Goal: Register for event/course

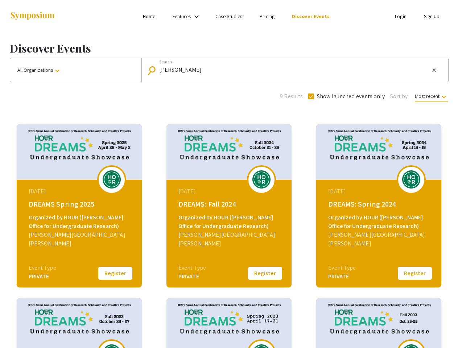
click at [188, 16] on link "Features" at bounding box center [182, 16] width 18 height 7
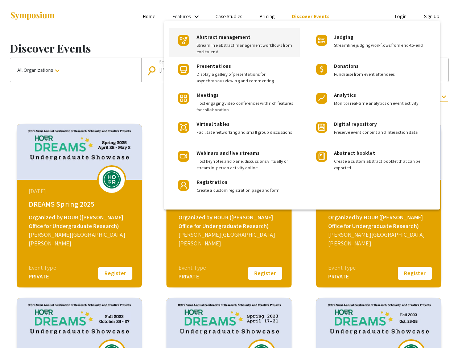
click at [76, 70] on div at bounding box center [229, 174] width 458 height 348
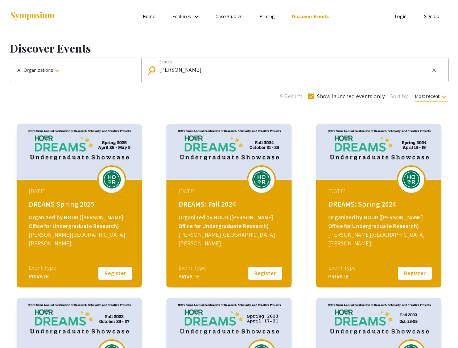
click at [293, 70] on input "[PERSON_NAME]" at bounding box center [294, 70] width 271 height 7
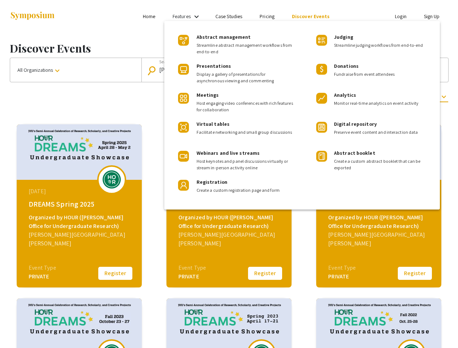
click at [434, 70] on mat-icon "close" at bounding box center [434, 70] width 6 height 7
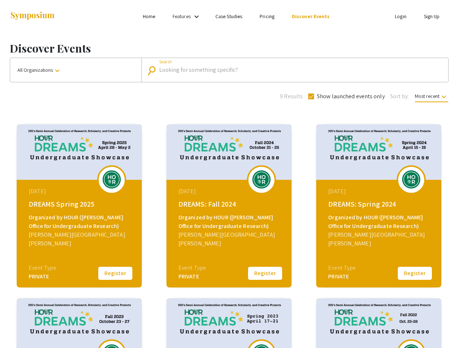
click at [346, 96] on span "Show launched events only" at bounding box center [351, 96] width 68 height 9
click at [311, 99] on input "Show launched events only" at bounding box center [311, 99] width 0 height 0
checkbox input "false"
click at [431, 96] on span "Most recent keyboard_arrow_down" at bounding box center [431, 97] width 33 height 9
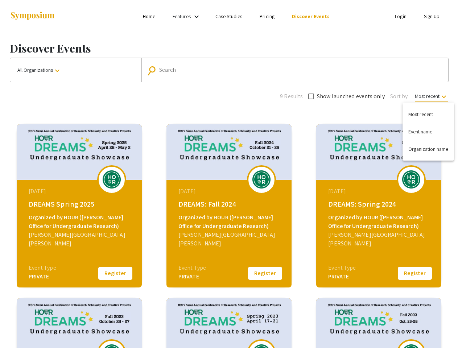
click at [115, 274] on div at bounding box center [229, 174] width 458 height 348
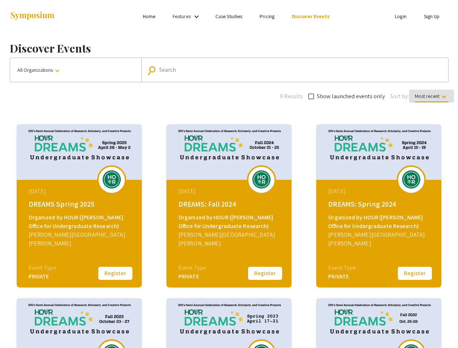
click at [265, 274] on button "Register" at bounding box center [265, 273] width 36 height 15
click at [415, 274] on button "Register" at bounding box center [415, 273] width 36 height 15
